Goal: Task Accomplishment & Management: Use online tool/utility

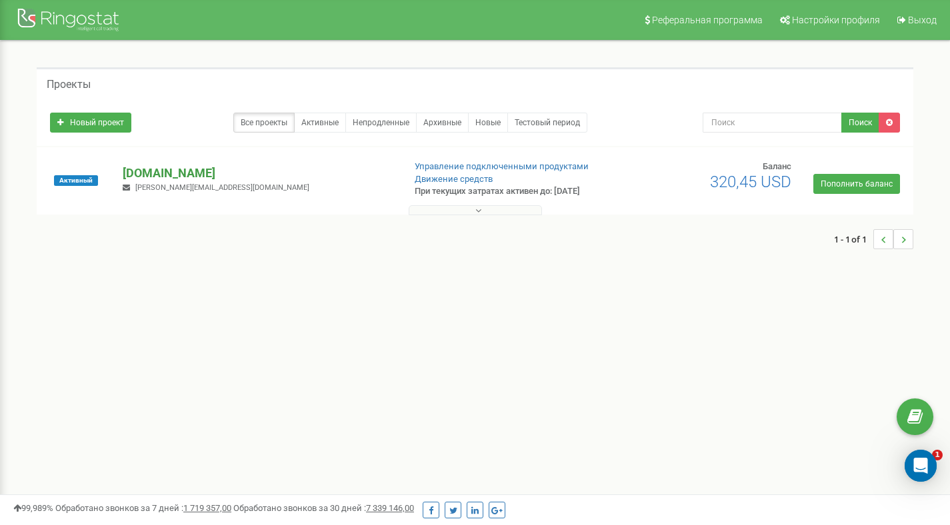
click at [179, 169] on p "[DOMAIN_NAME]" at bounding box center [258, 173] width 270 height 17
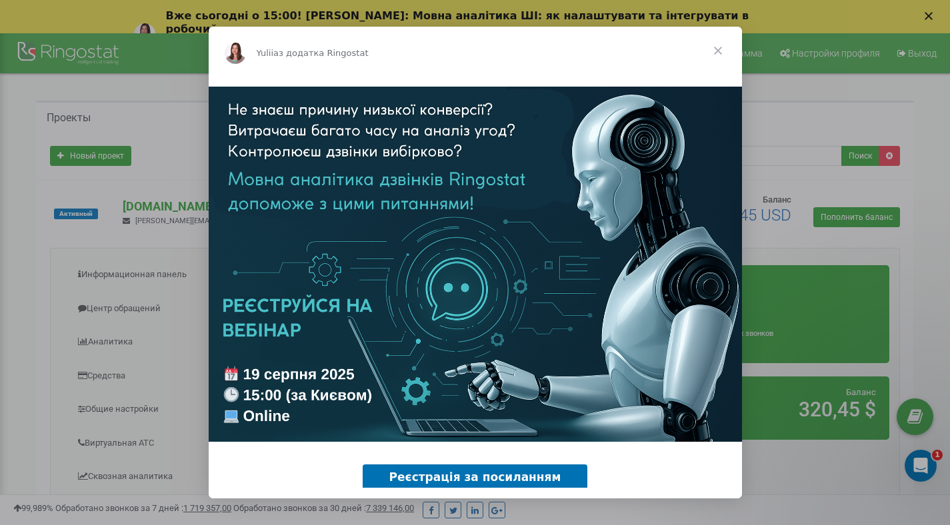
click at [721, 54] on span "Закрити" at bounding box center [718, 51] width 48 height 48
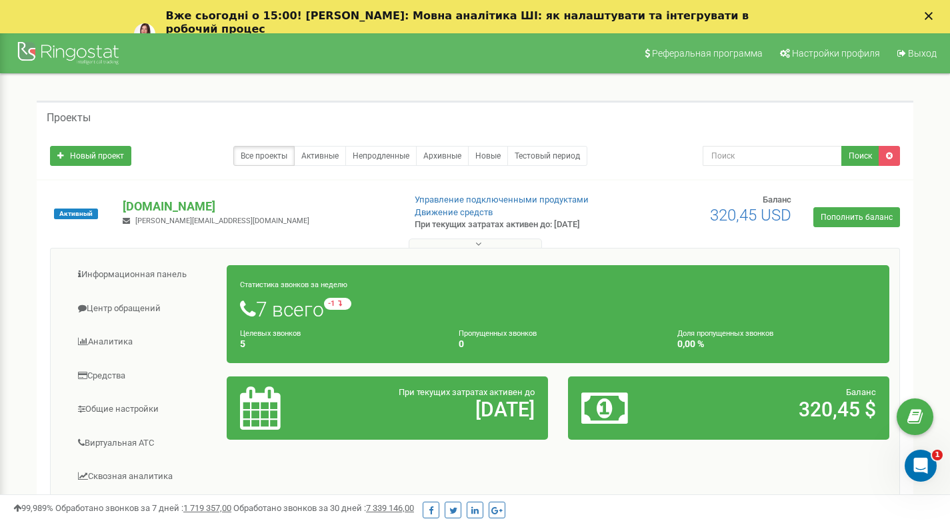
click at [933, 15] on icon "Закрити" at bounding box center [929, 16] width 8 height 8
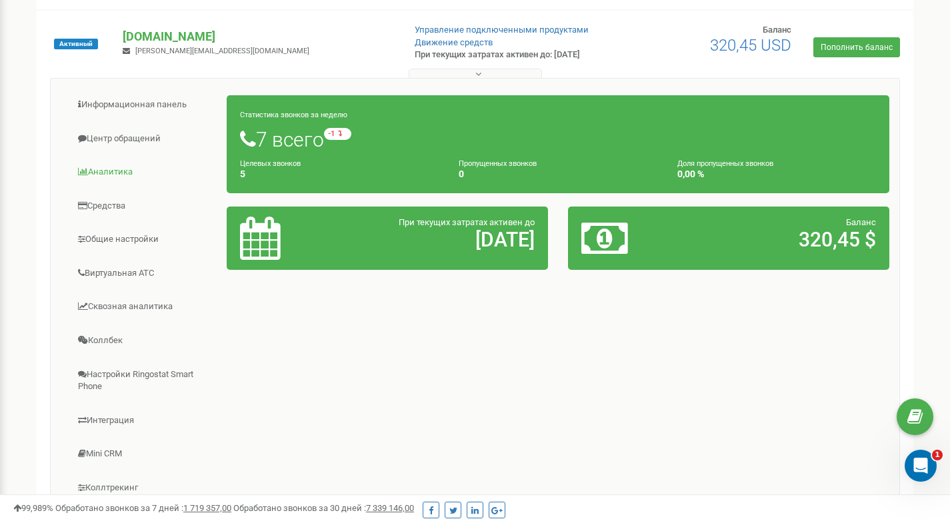
scroll to position [143, 0]
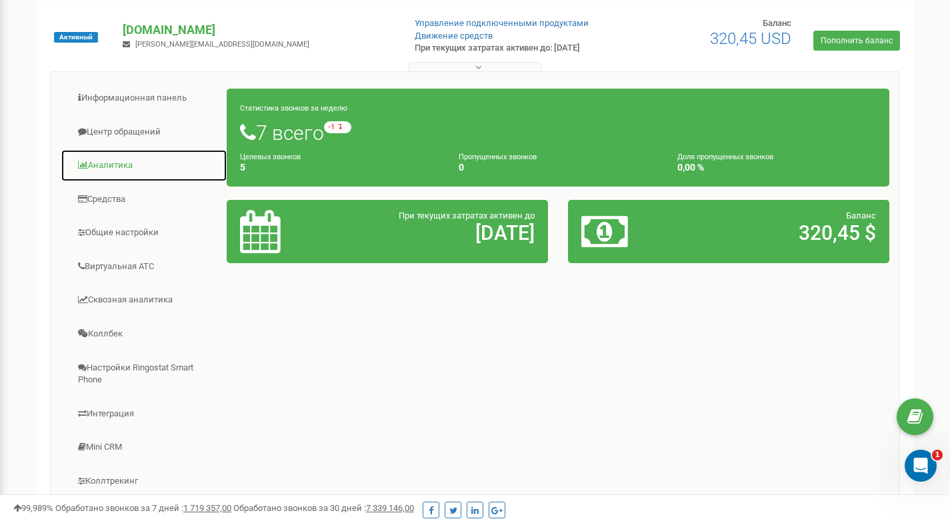
click at [113, 167] on link "Аналитика" at bounding box center [144, 165] width 167 height 33
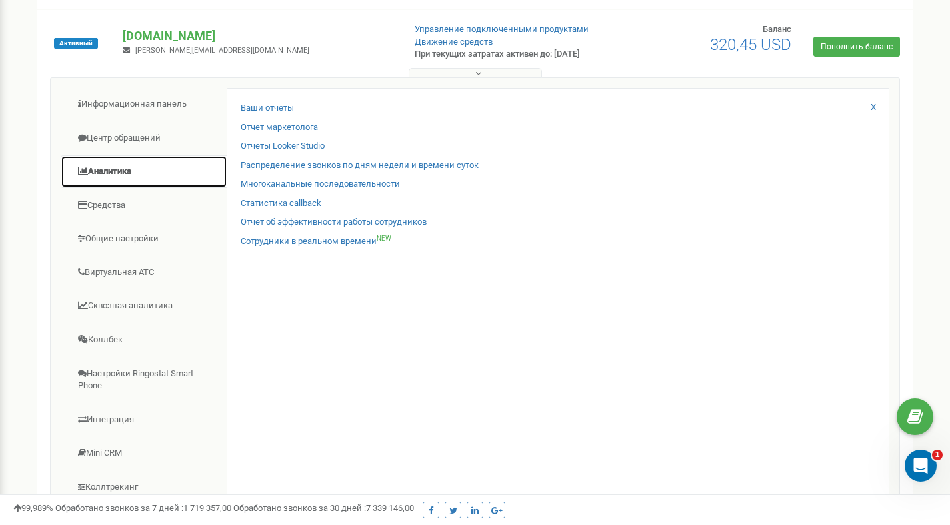
scroll to position [74, 0]
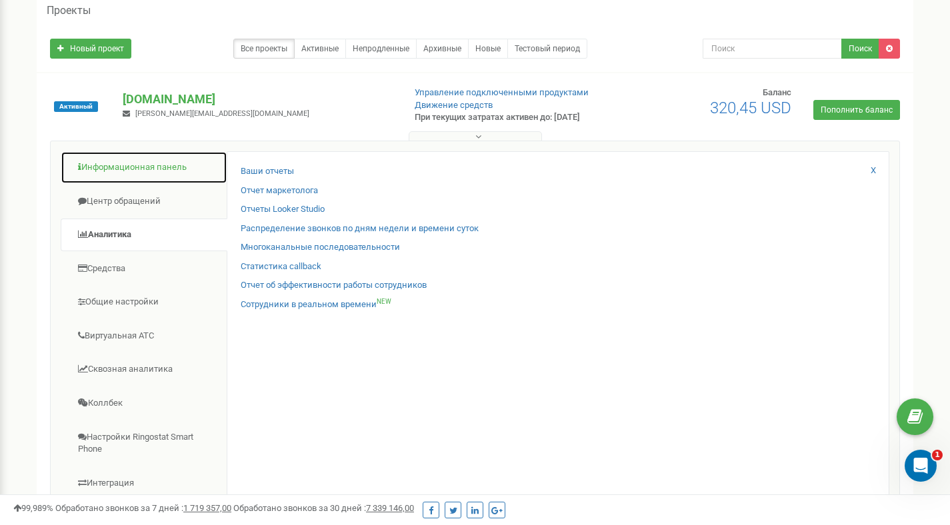
click at [136, 161] on link "Информационная панель" at bounding box center [144, 167] width 167 height 33
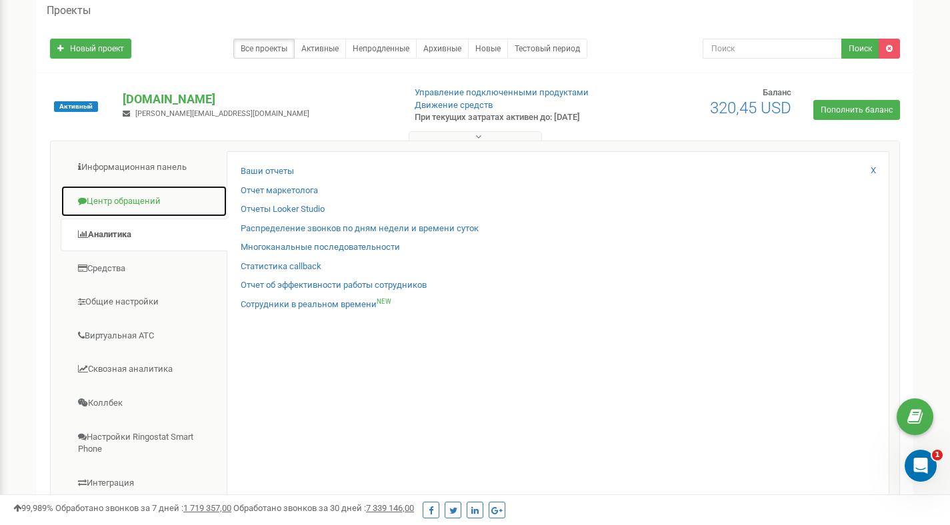
click at [94, 210] on link "Центр обращений" at bounding box center [144, 201] width 167 height 33
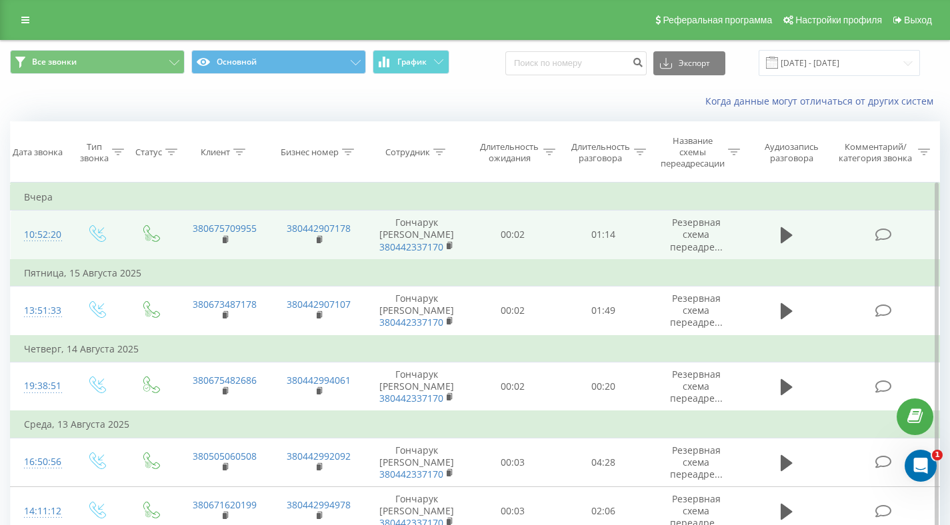
click at [268, 227] on td "380675709955" at bounding box center [224, 235] width 95 height 49
click at [223, 241] on rect at bounding box center [225, 240] width 4 height 6
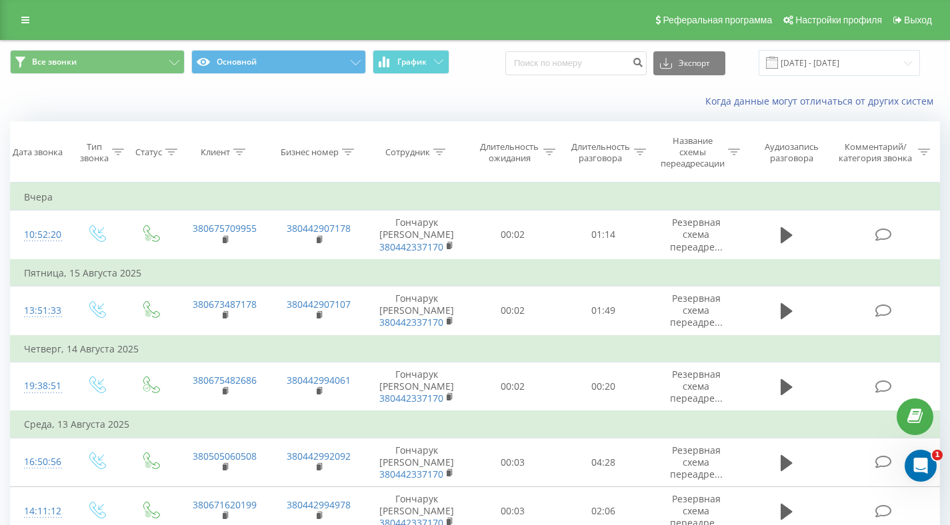
click at [446, 86] on div "Когда данные могут отличаться от других систем" at bounding box center [475, 101] width 949 height 32
click at [115, 69] on button "Все звонки" at bounding box center [97, 62] width 175 height 24
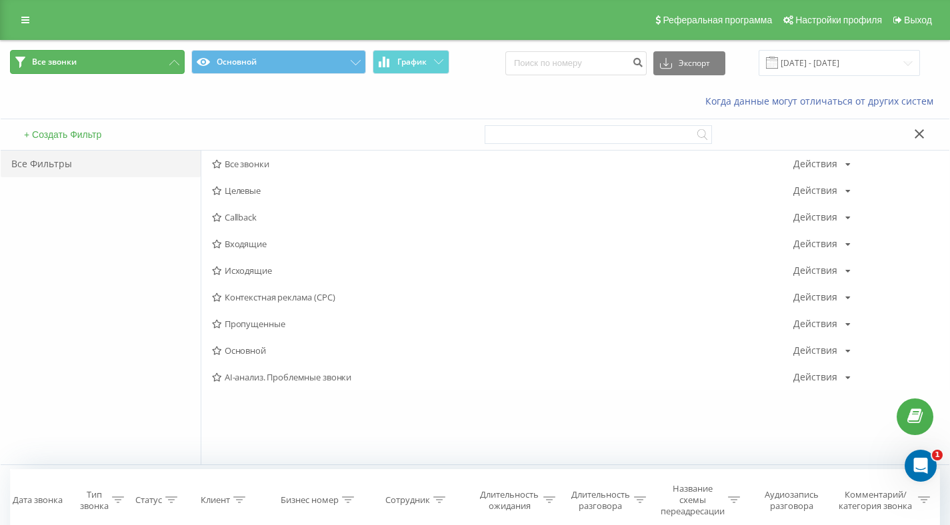
click at [153, 64] on button "Все звонки" at bounding box center [97, 62] width 175 height 24
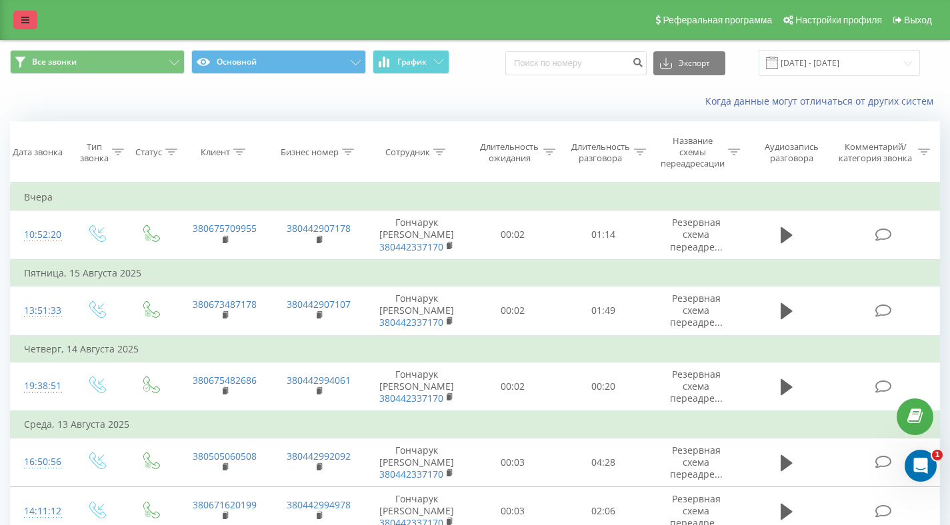
click at [21, 19] on link at bounding box center [25, 20] width 24 height 19
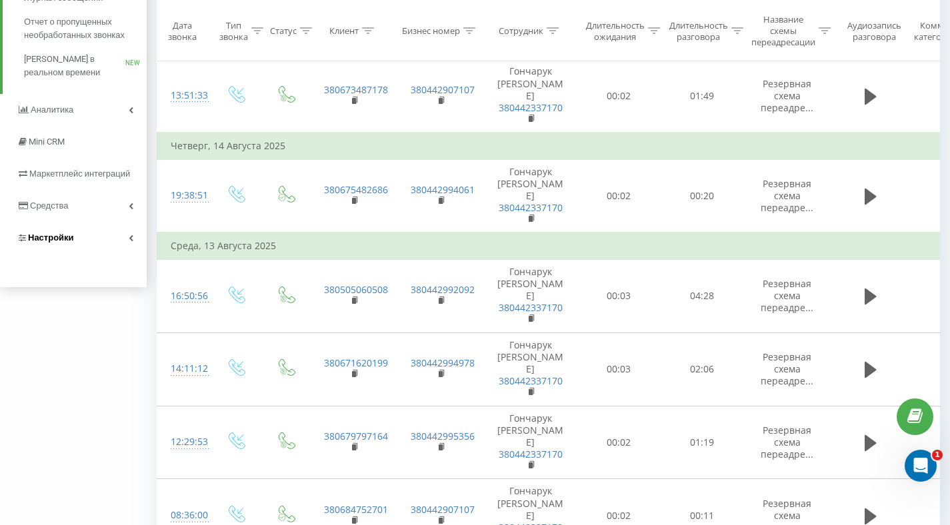
click at [68, 244] on span "Настройки" at bounding box center [45, 237] width 57 height 13
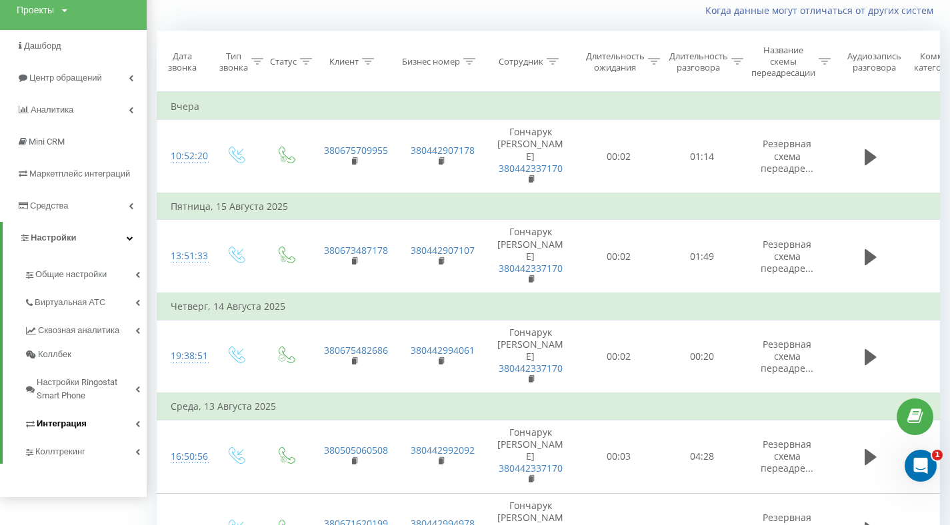
click at [79, 429] on span "Интеграция" at bounding box center [62, 423] width 50 height 13
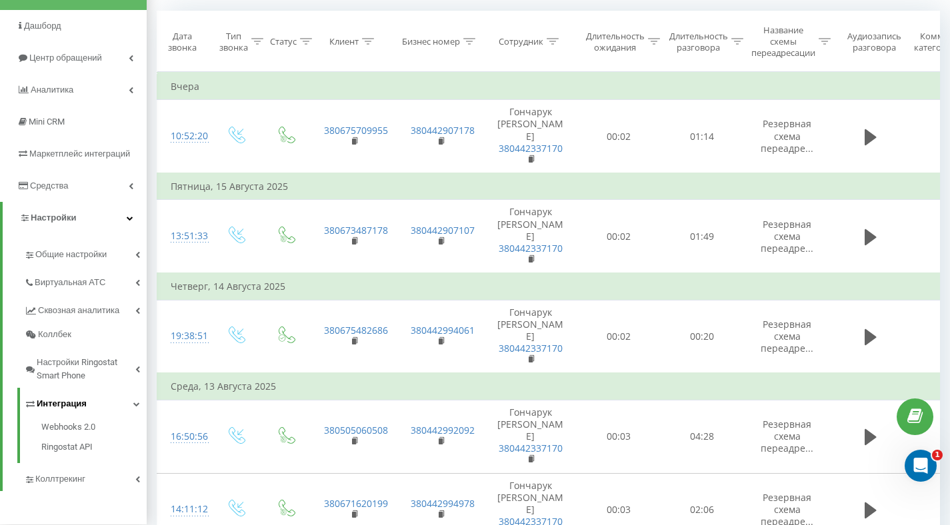
scroll to position [118, 0]
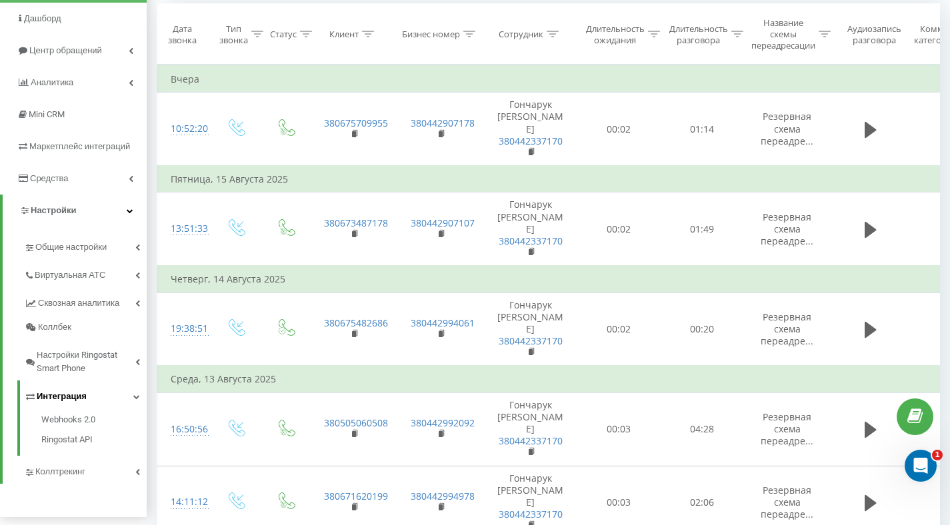
click at [71, 400] on span "Интеграция" at bounding box center [62, 396] width 50 height 13
click at [81, 211] on link "Настройки" at bounding box center [75, 211] width 144 height 32
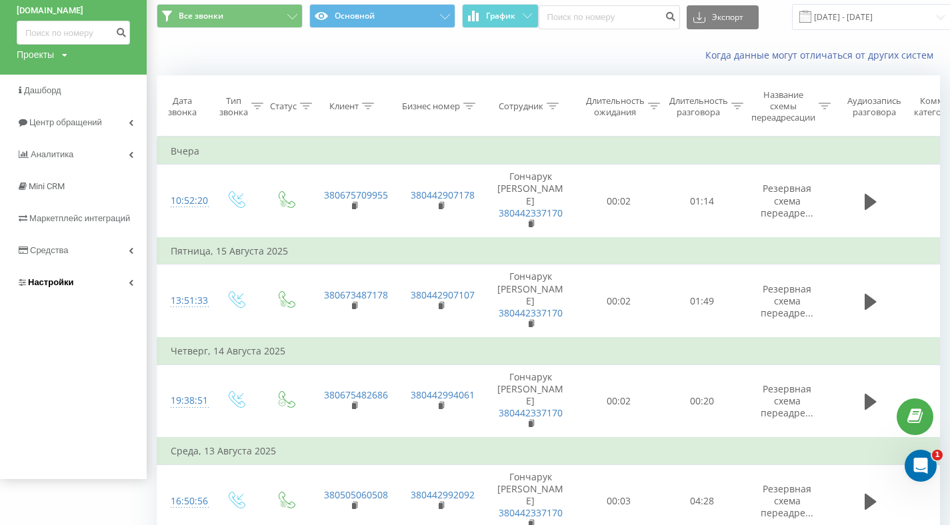
scroll to position [0, 0]
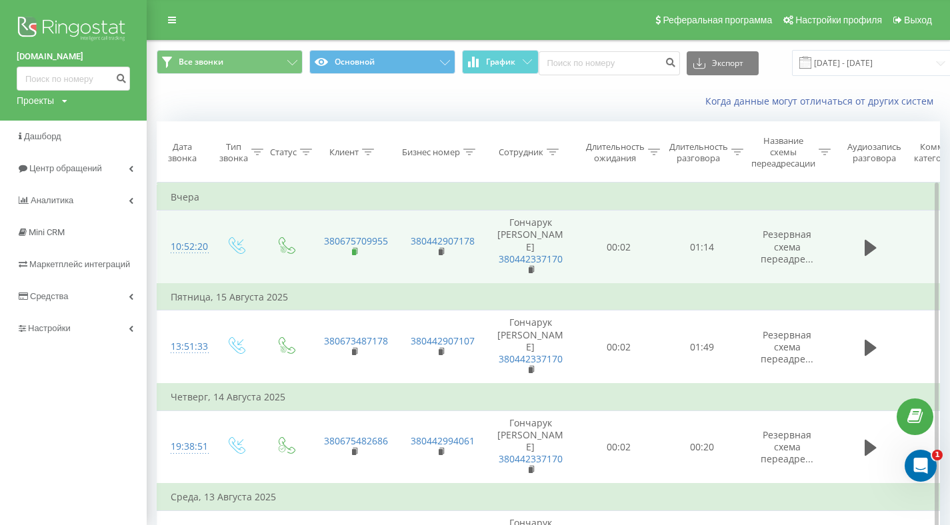
click at [354, 249] on rect at bounding box center [354, 252] width 4 height 6
click at [353, 249] on rect at bounding box center [354, 252] width 4 height 6
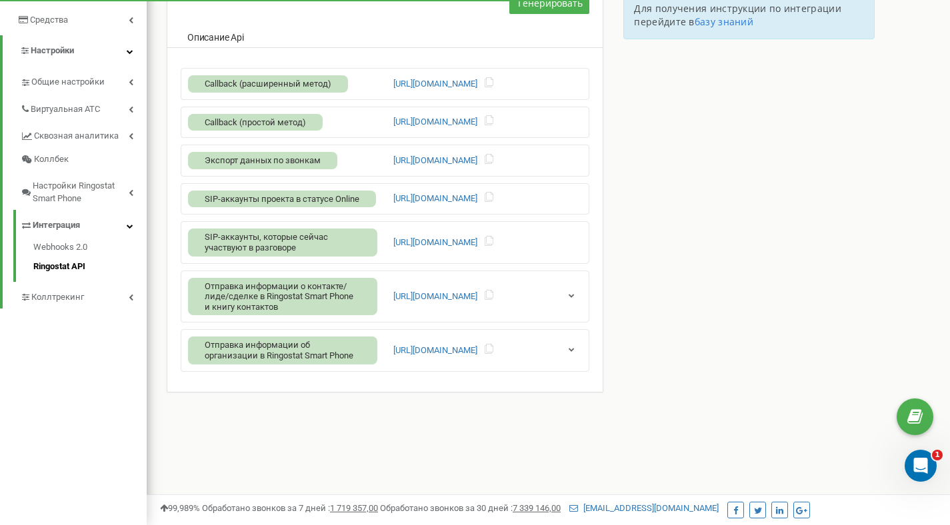
scroll to position [185, 0]
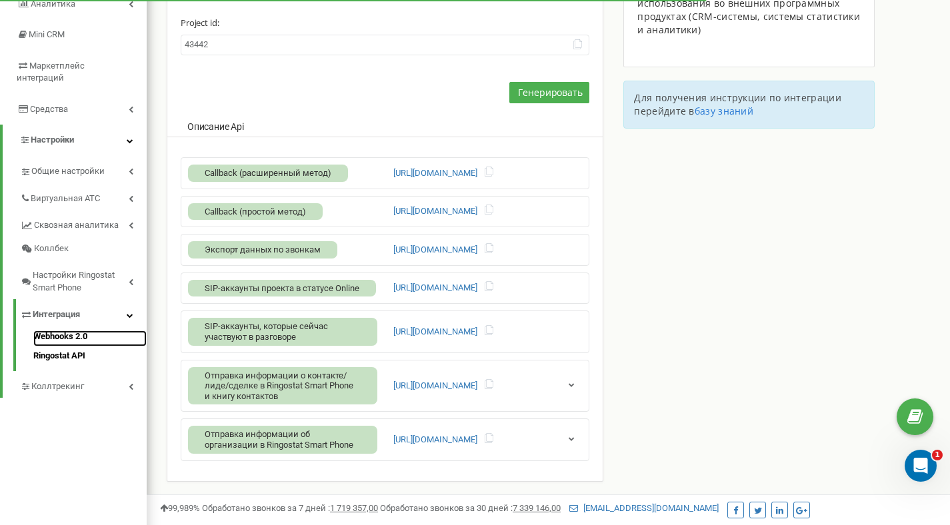
click at [76, 331] on link "Webhooks 2.0" at bounding box center [89, 339] width 113 height 16
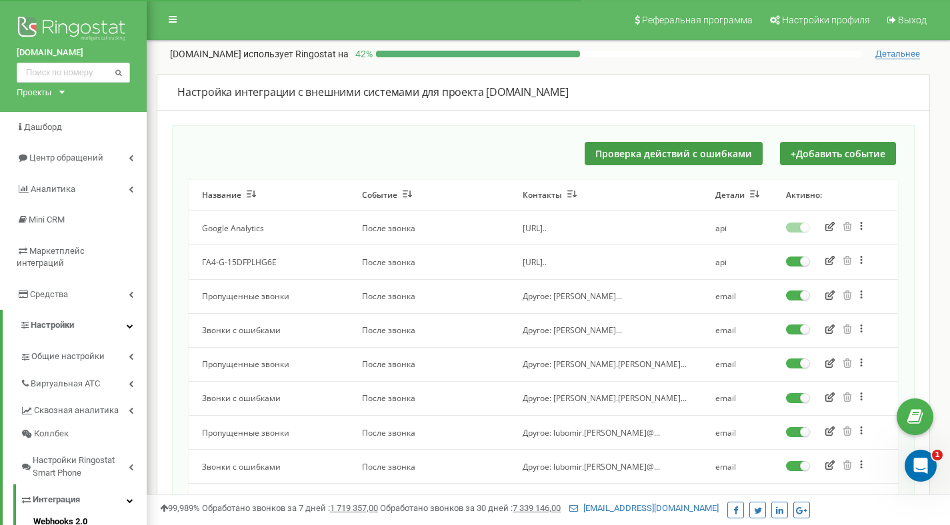
scroll to position [363, 0]
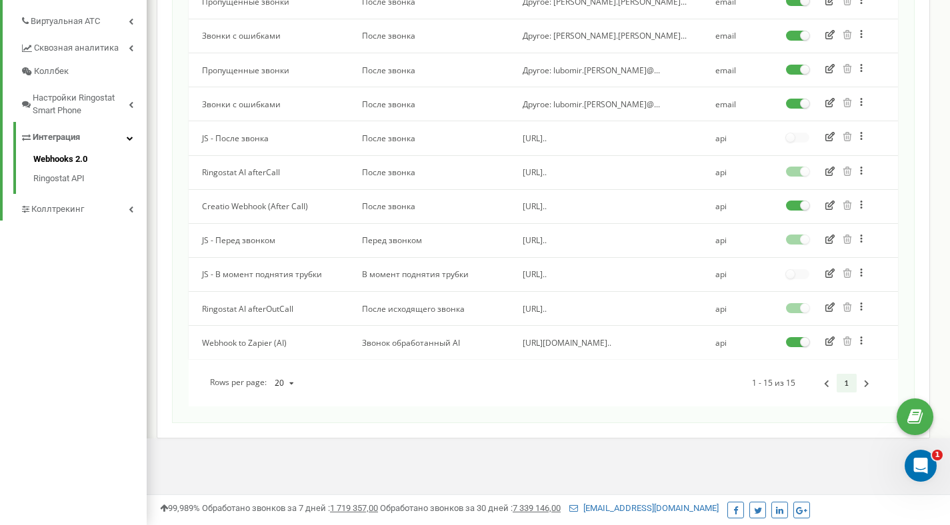
click at [269, 309] on td "Ringostat AI afterOutCall" at bounding box center [269, 309] width 160 height 34
